Goal: Transaction & Acquisition: Purchase product/service

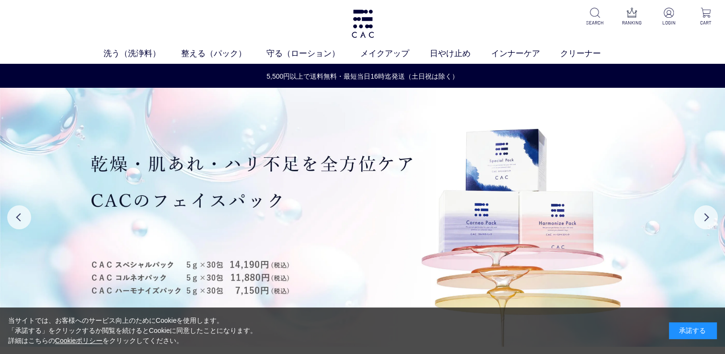
click at [706, 329] on div "承諾する" at bounding box center [693, 330] width 48 height 17
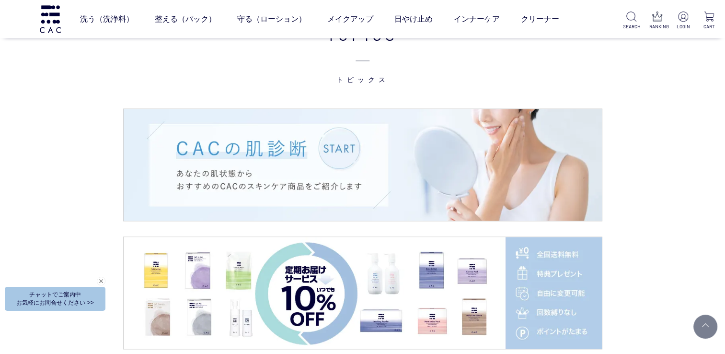
scroll to position [1312, 0]
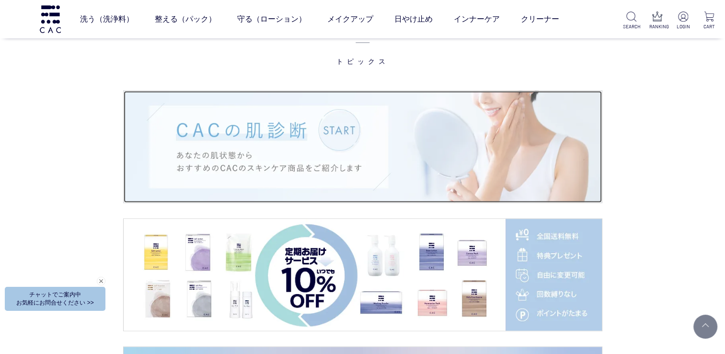
click at [348, 132] on img at bounding box center [363, 147] width 478 height 112
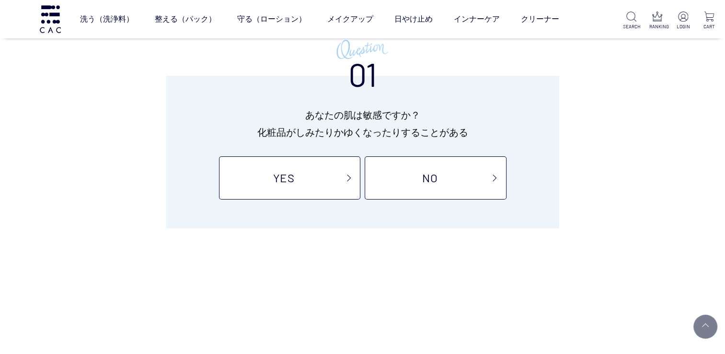
scroll to position [90, 0]
click at [328, 175] on link "YES" at bounding box center [289, 176] width 141 height 43
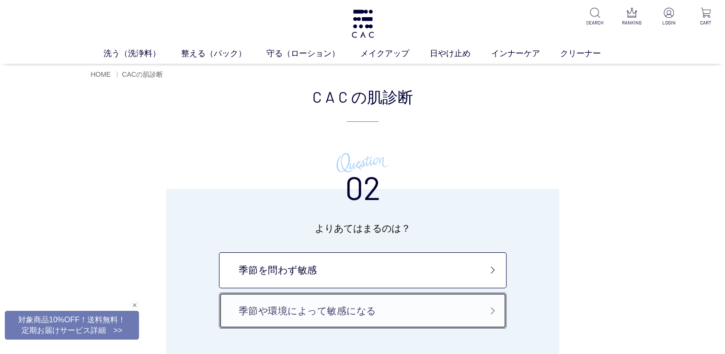
click at [460, 310] on link "季節や環境によって敏感になる" at bounding box center [363, 310] width 288 height 36
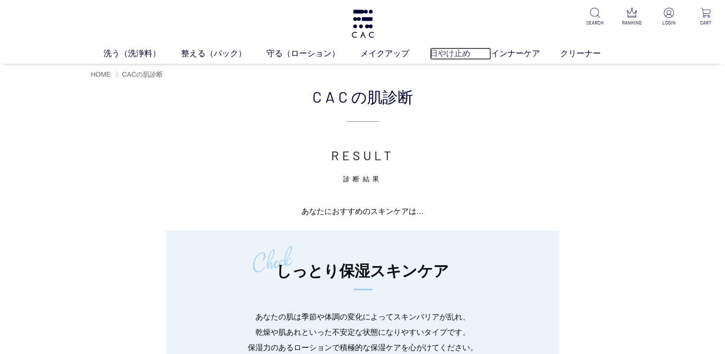
click at [449, 51] on link "日やけ止め" at bounding box center [460, 53] width 61 height 12
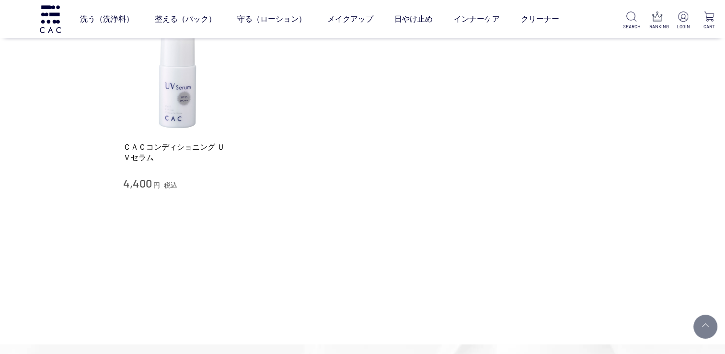
scroll to position [326, 0]
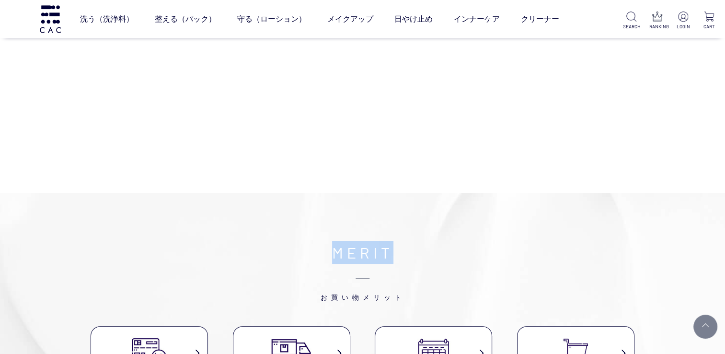
drag, startPoint x: 720, startPoint y: 106, endPoint x: 734, endPoint y: 158, distance: 54.0
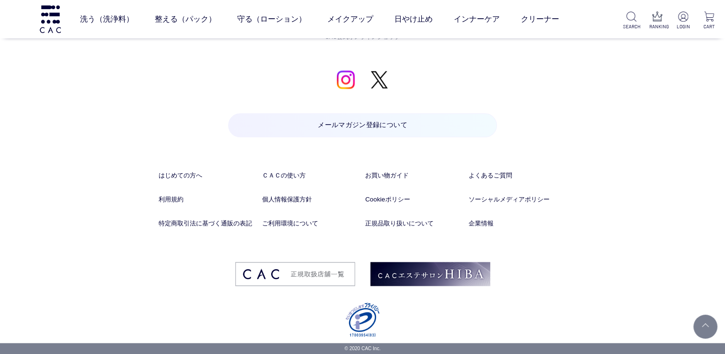
scroll to position [0, 0]
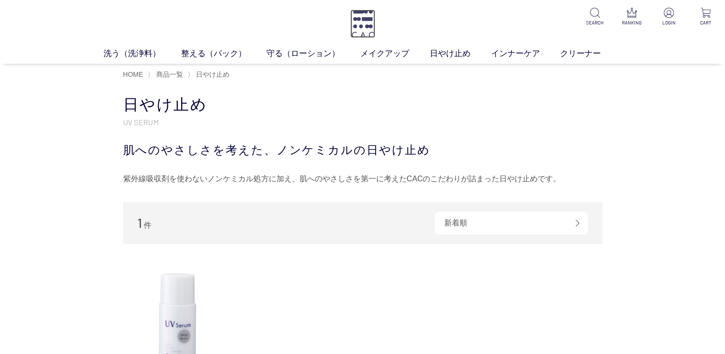
click at [370, 25] on img at bounding box center [362, 24] width 25 height 28
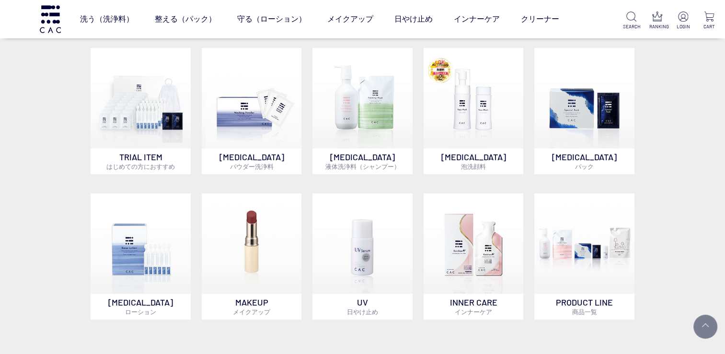
scroll to position [561, 0]
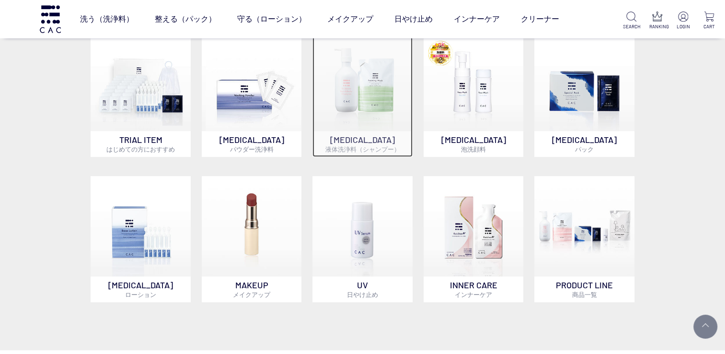
click at [366, 120] on img at bounding box center [363, 81] width 100 height 100
